Goal: Participate in discussion: Engage in conversation with other users on a specific topic

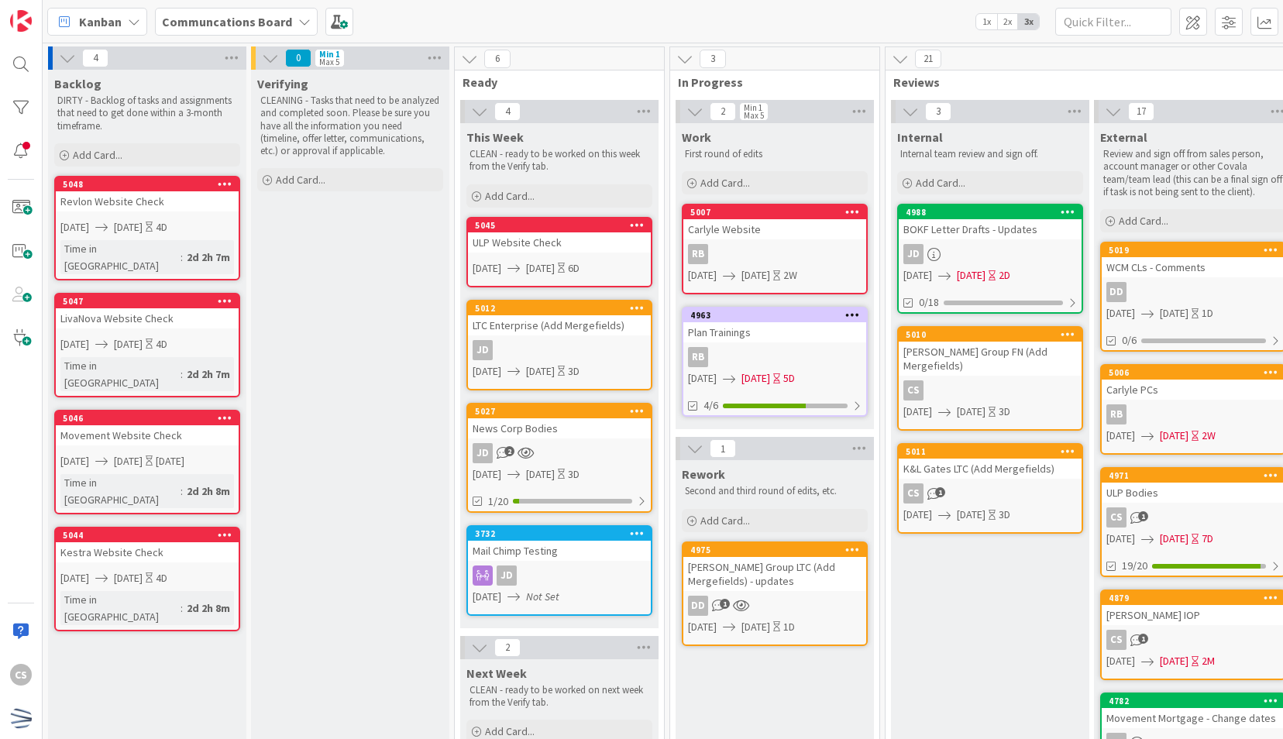
click at [807, 572] on div "[PERSON_NAME] Group LTC (Add Mergefields) - updates" at bounding box center [775, 574] width 183 height 34
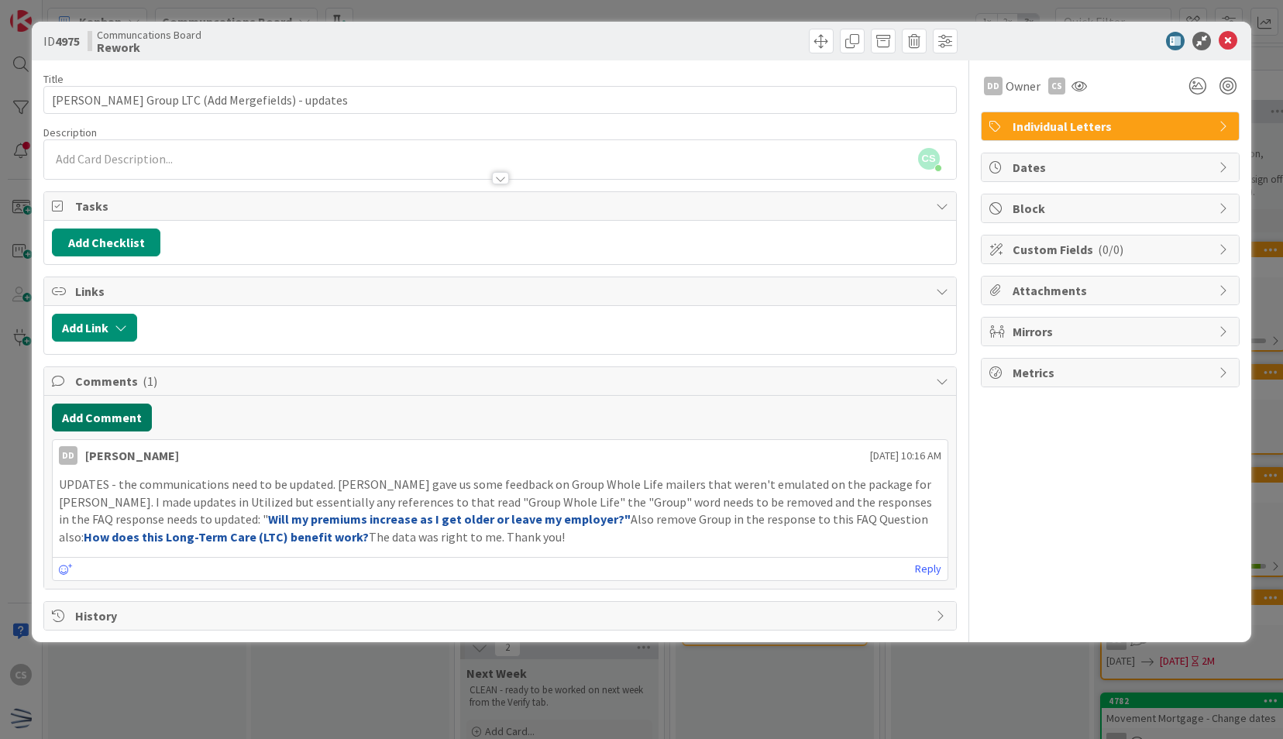
click at [104, 415] on button "Add Comment" at bounding box center [102, 418] width 100 height 28
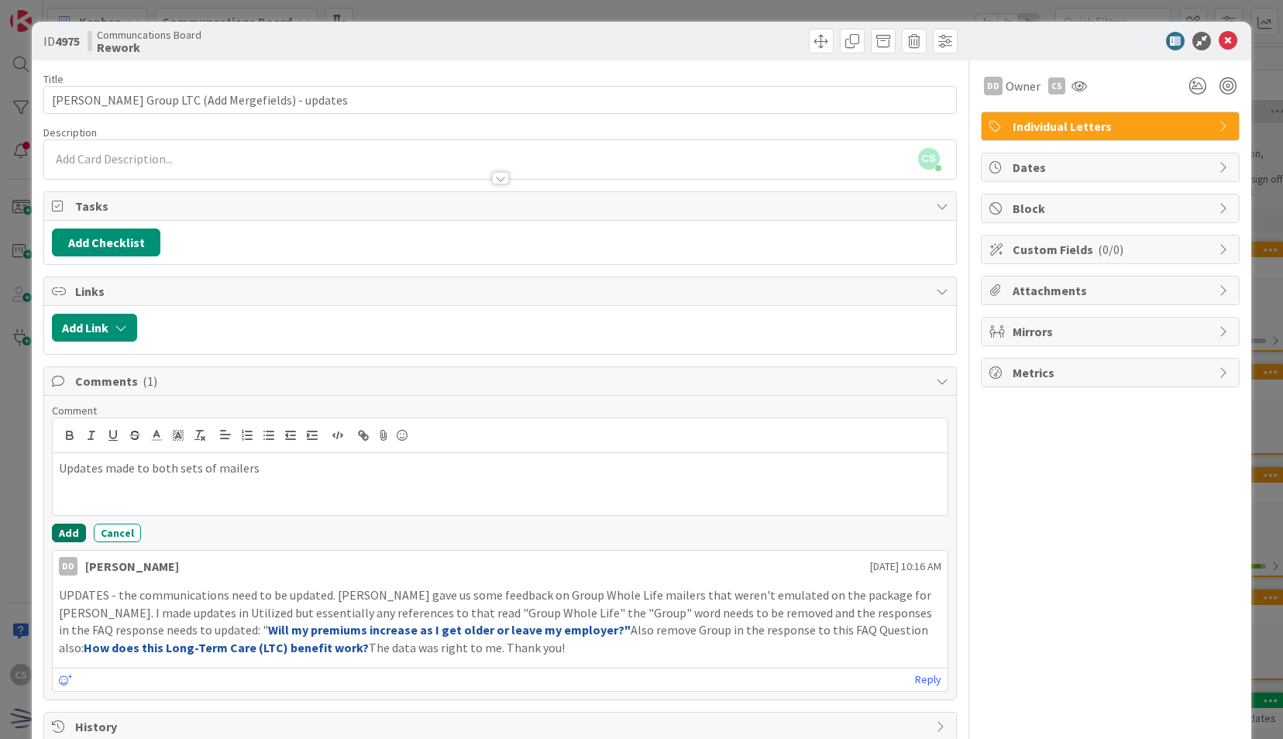
click at [66, 532] on button "Add" at bounding box center [69, 533] width 34 height 19
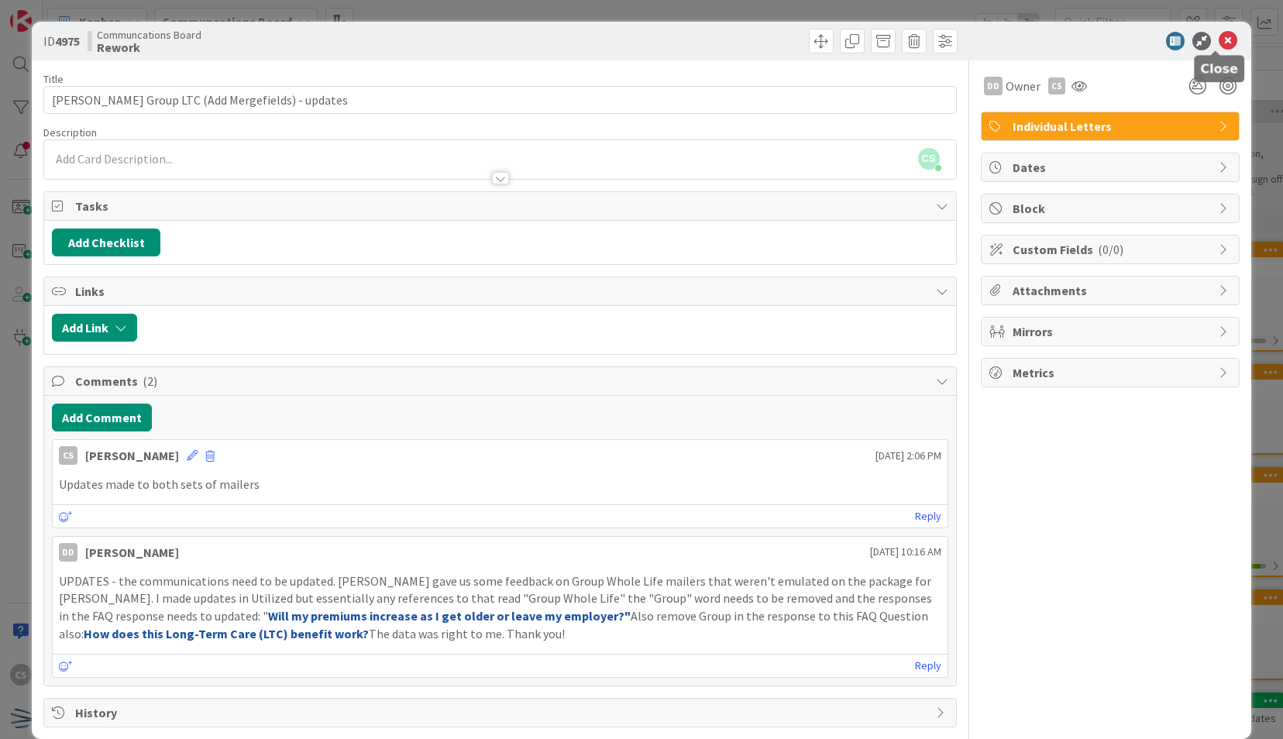
click at [1219, 39] on icon at bounding box center [1228, 41] width 19 height 19
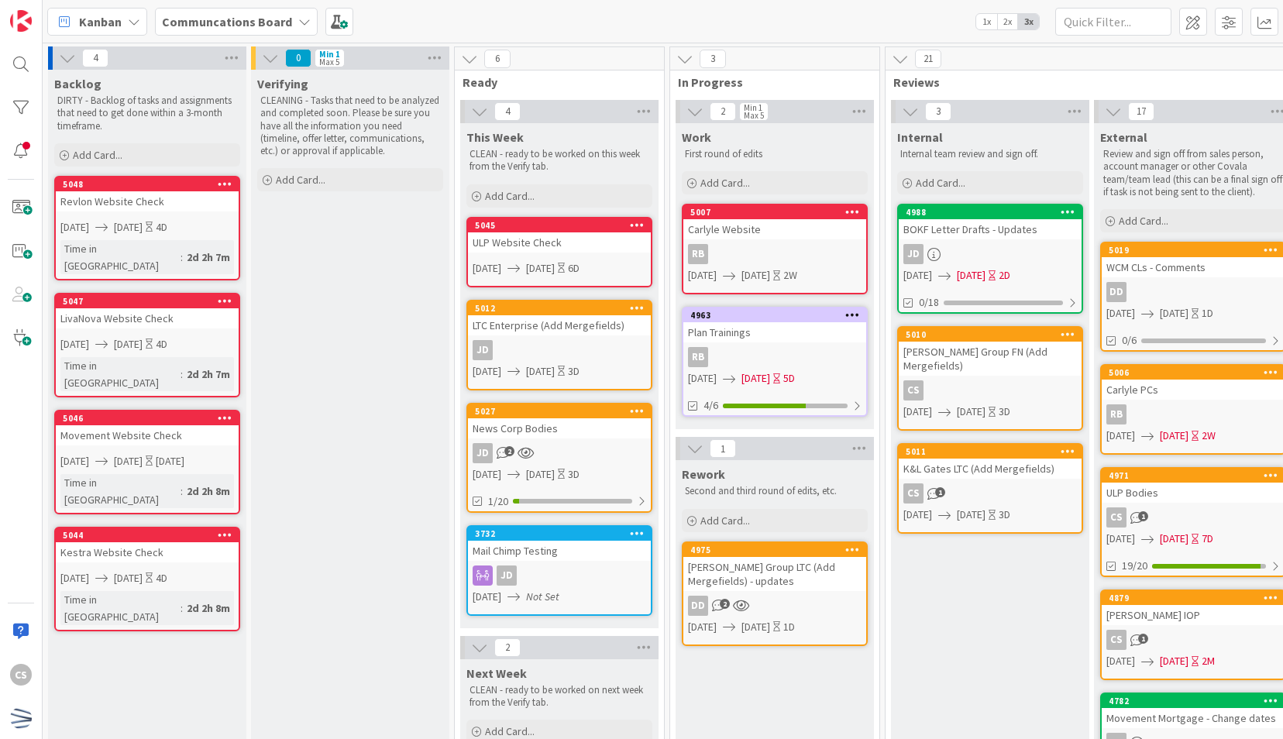
click at [772, 580] on div "[PERSON_NAME] Group LTC (Add Mergefields) - updates" at bounding box center [775, 574] width 183 height 34
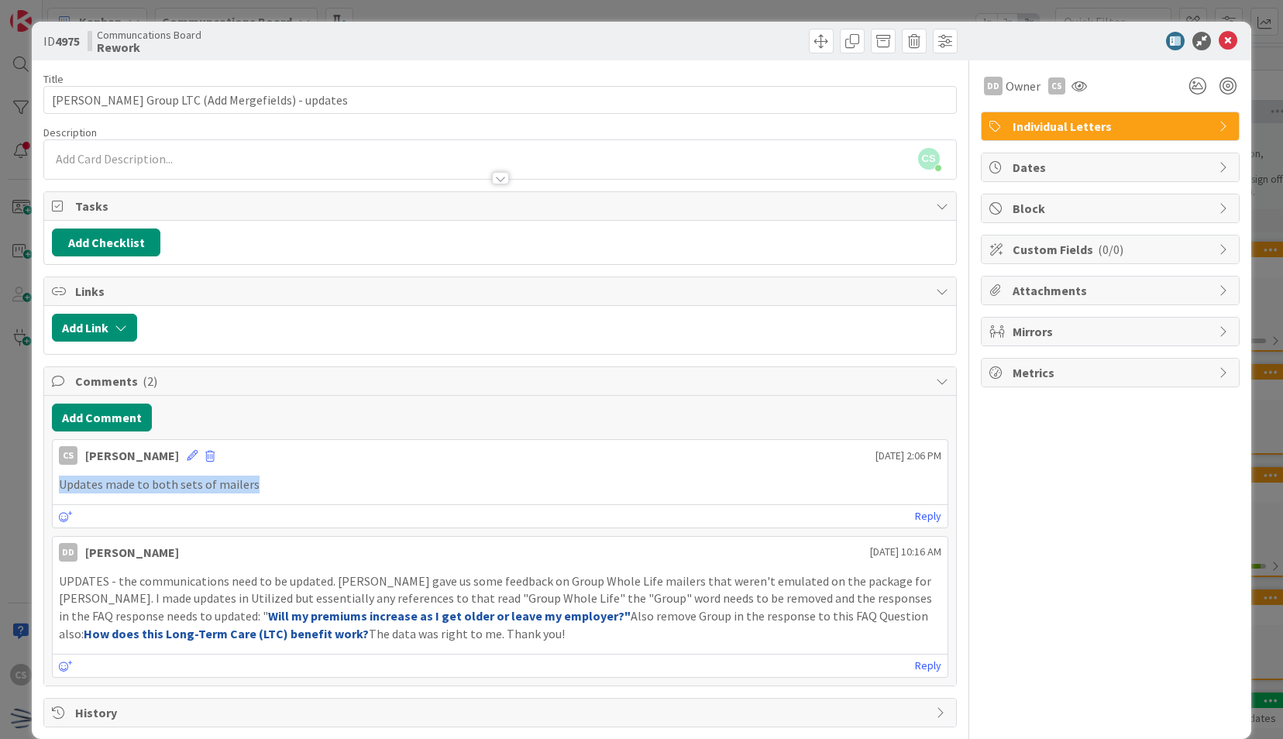
drag, startPoint x: 262, startPoint y: 479, endPoint x: 60, endPoint y: 477, distance: 201.5
click at [60, 477] on p "Updates made to both sets of mailers" at bounding box center [500, 485] width 882 height 18
drag, startPoint x: 60, startPoint y: 477, endPoint x: 111, endPoint y: 478, distance: 50.4
copy p "Updates made to both sets of mailers"
click at [205, 451] on span at bounding box center [209, 456] width 9 height 11
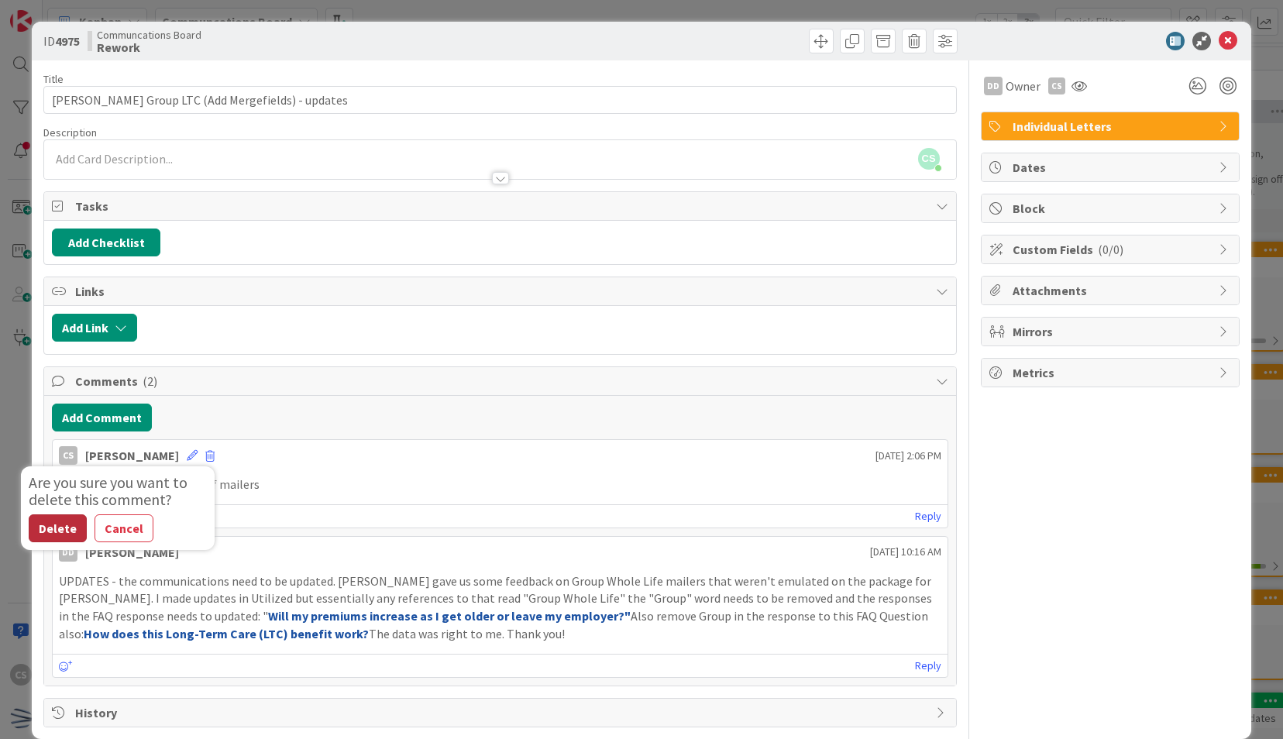
click at [39, 523] on button "Delete" at bounding box center [58, 529] width 58 height 28
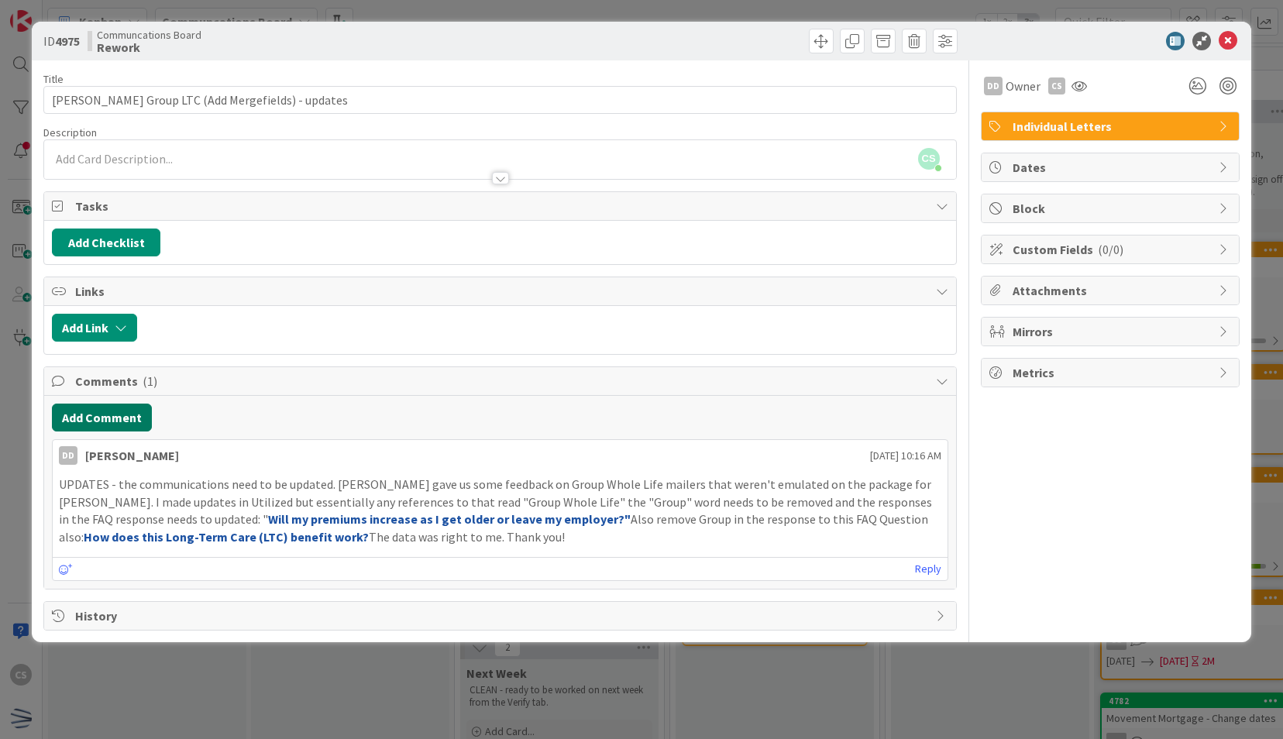
click at [89, 412] on button "Add Comment" at bounding box center [102, 418] width 100 height 28
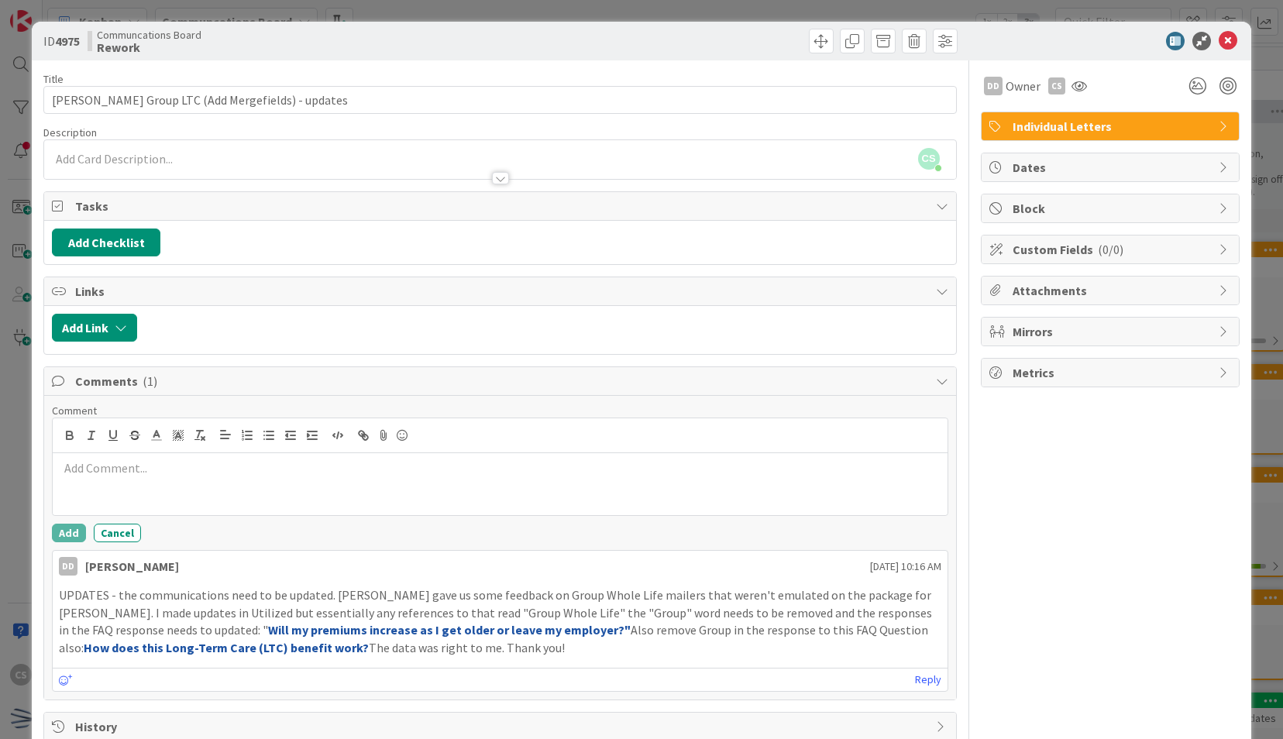
click at [408, 314] on div at bounding box center [546, 328] width 803 height 28
click at [305, 484] on div at bounding box center [500, 484] width 894 height 62
click at [74, 525] on button "Add" at bounding box center [69, 533] width 34 height 19
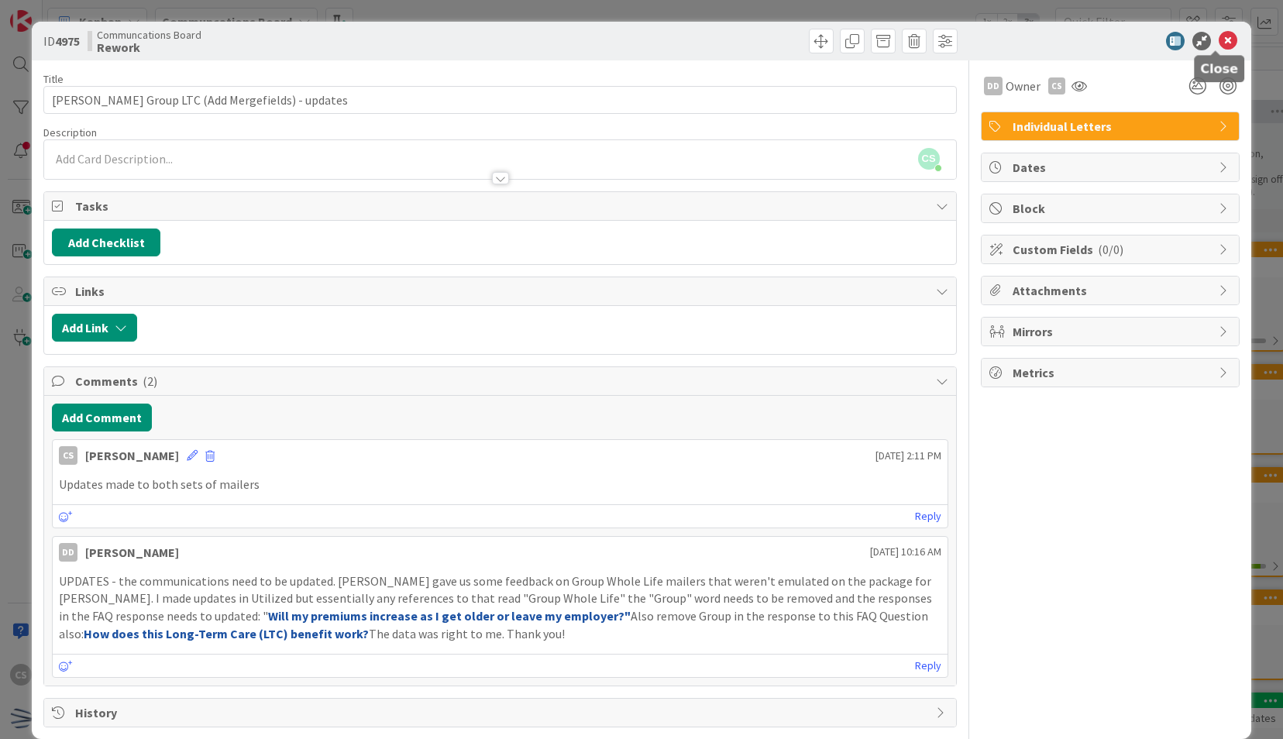
click at [1219, 37] on icon at bounding box center [1228, 41] width 19 height 19
